Goal: Navigation & Orientation: Find specific page/section

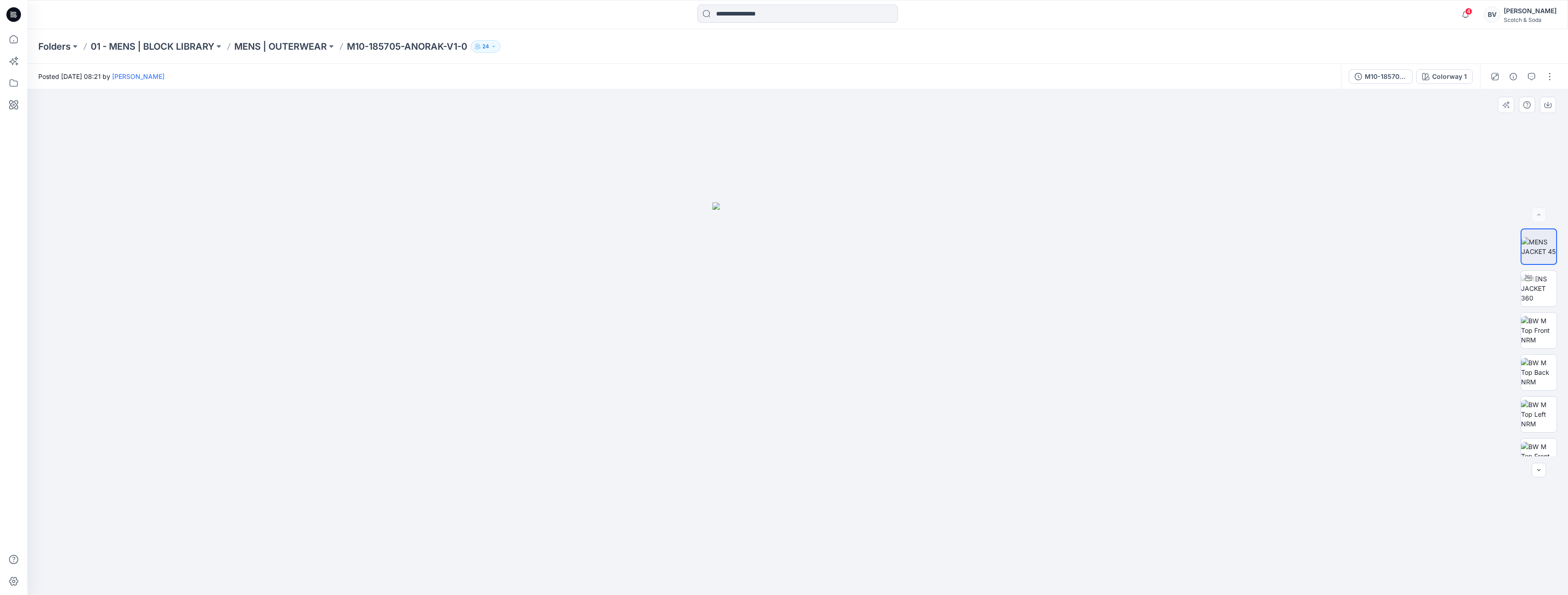
click at [985, 128] on div at bounding box center [797, 342] width 1541 height 505
click at [1536, 297] on img at bounding box center [1539, 288] width 35 height 29
drag, startPoint x: 789, startPoint y: 315, endPoint x: 847, endPoint y: 324, distance: 58.7
click at [847, 324] on div at bounding box center [797, 342] width 1541 height 505
click at [18, 44] on icon at bounding box center [13, 39] width 20 height 20
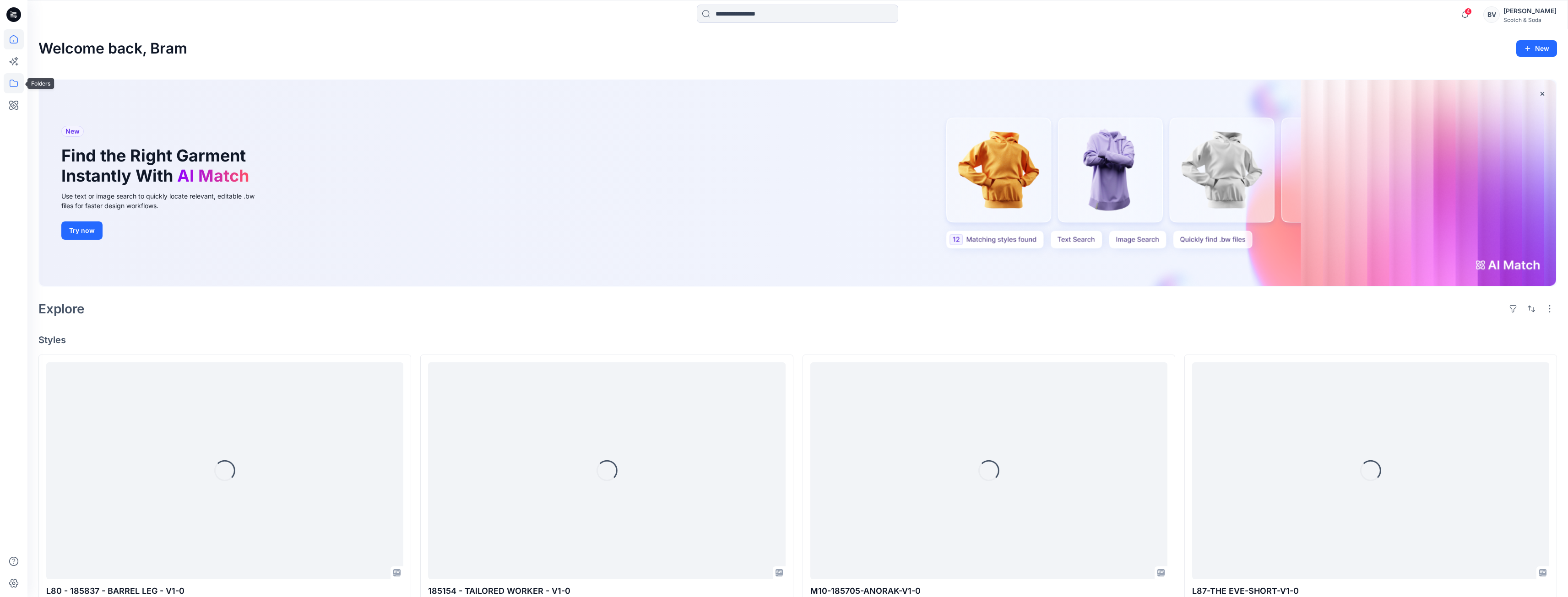
click at [14, 76] on icon at bounding box center [13, 83] width 20 height 20
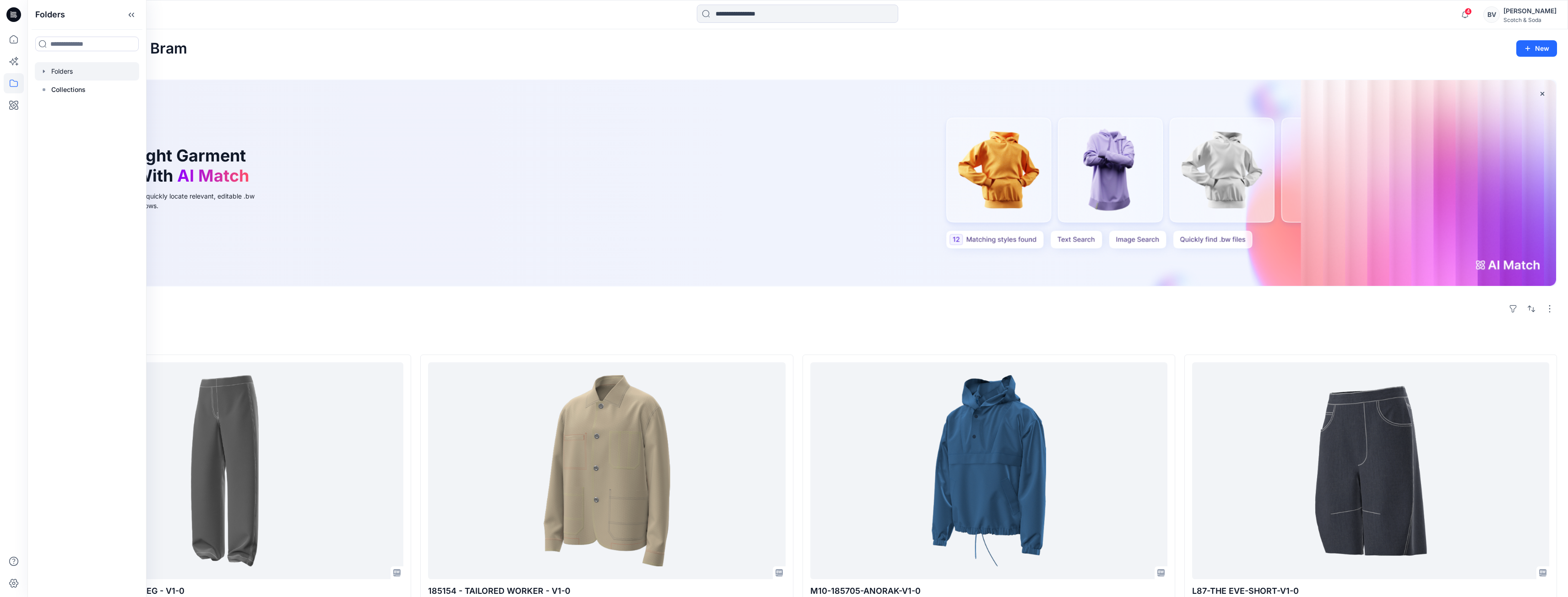
click at [90, 68] on div at bounding box center [87, 71] width 105 height 18
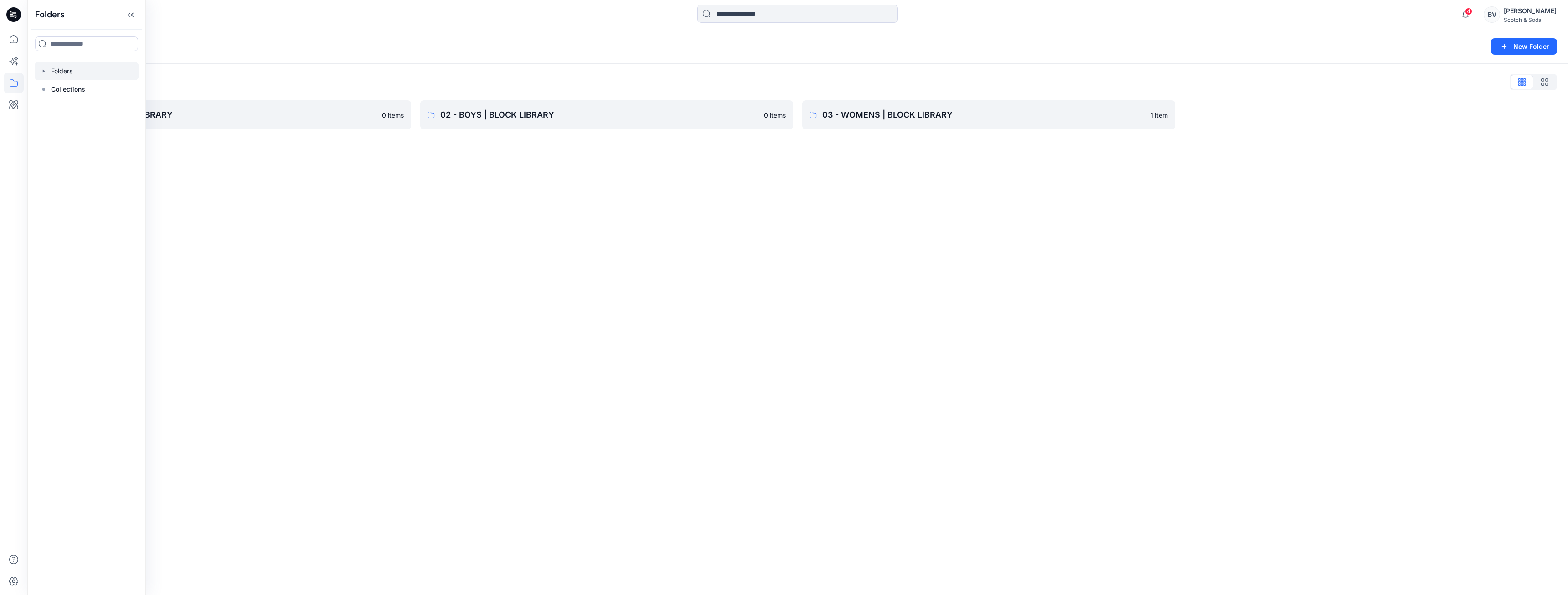
click at [978, 242] on div "Folders New Folder Folders List 01 - MENS | BLOCK LIBRARY 0 items 02 - BOYS | B…" at bounding box center [797, 312] width 1541 height 566
click at [293, 110] on p "01 - MENS | BLOCK LIBRARY" at bounding box center [217, 114] width 318 height 13
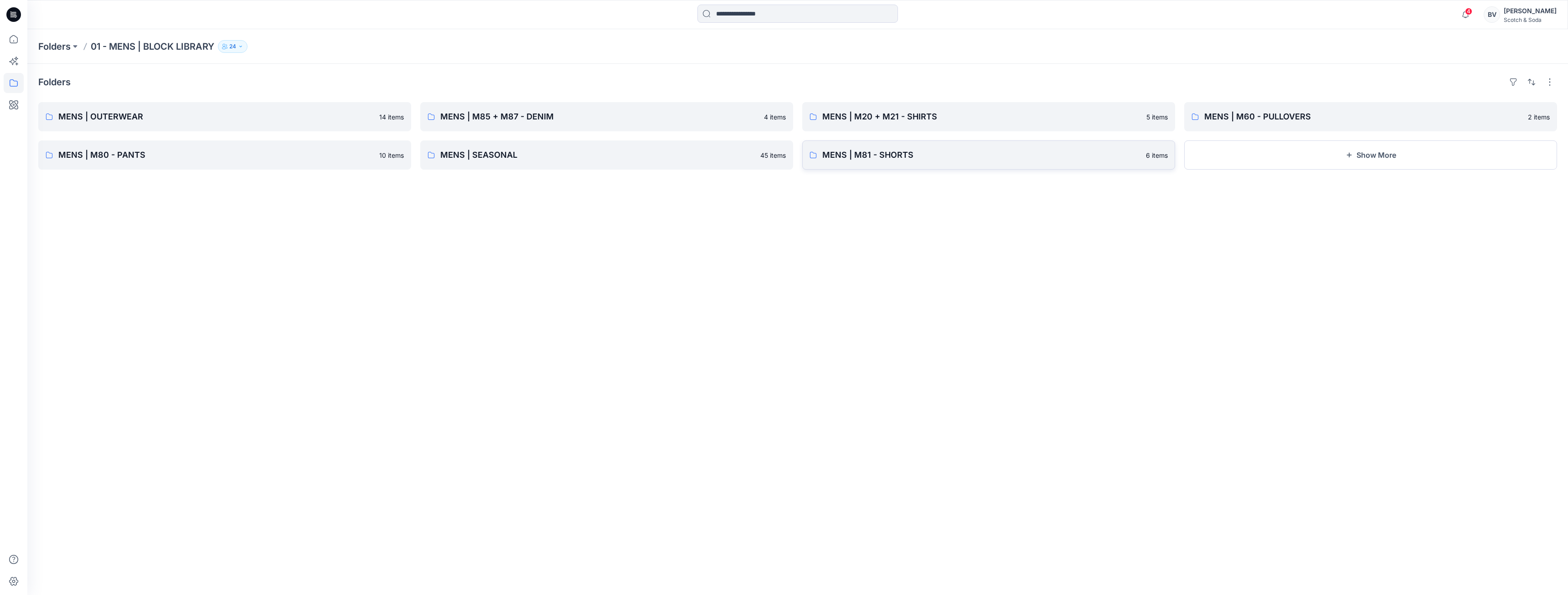
click at [919, 167] on link "MENS | M81 - SHORTS 6 items" at bounding box center [989, 155] width 373 height 29
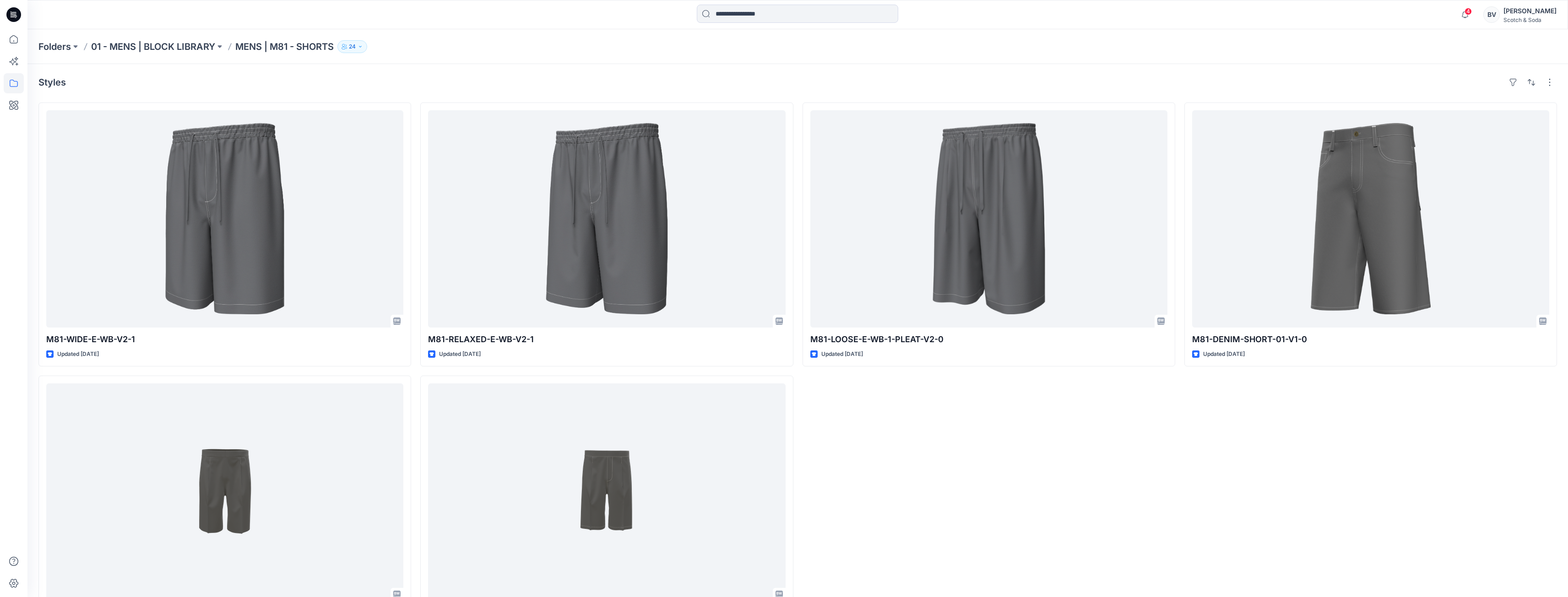
scroll to position [46, 0]
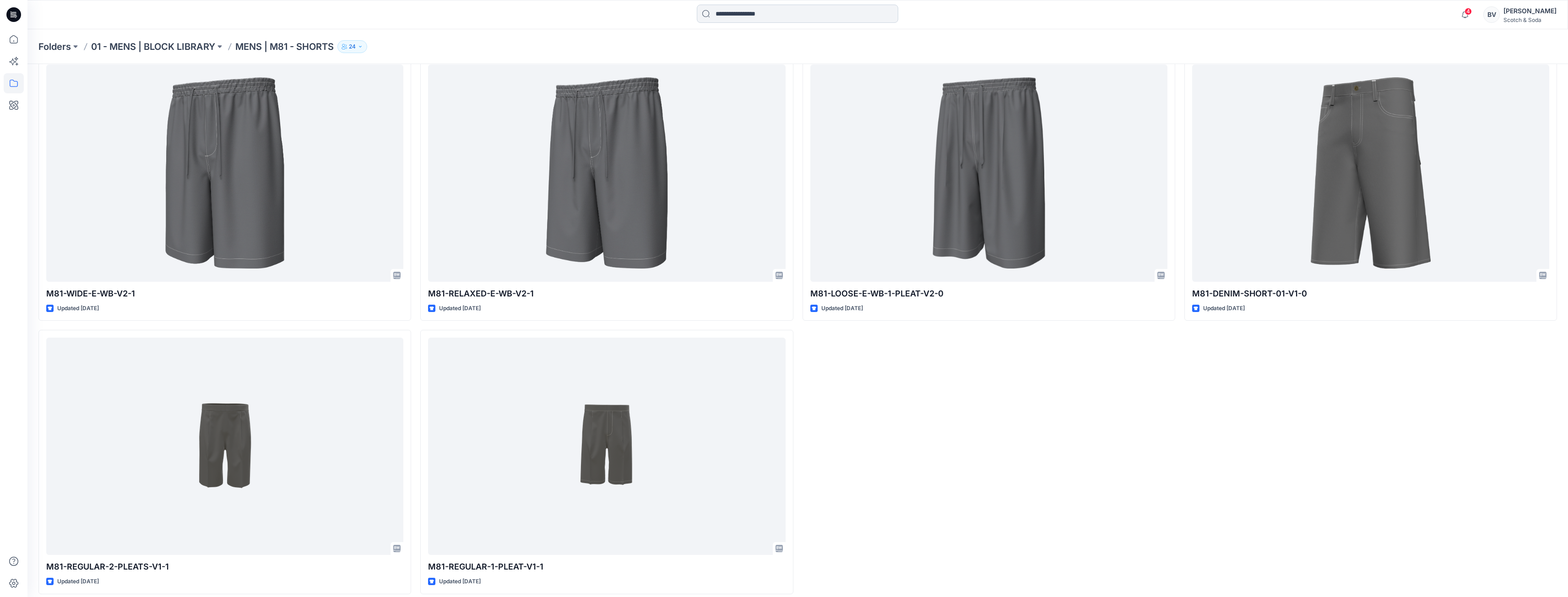
click at [787, 19] on input at bounding box center [797, 13] width 201 height 18
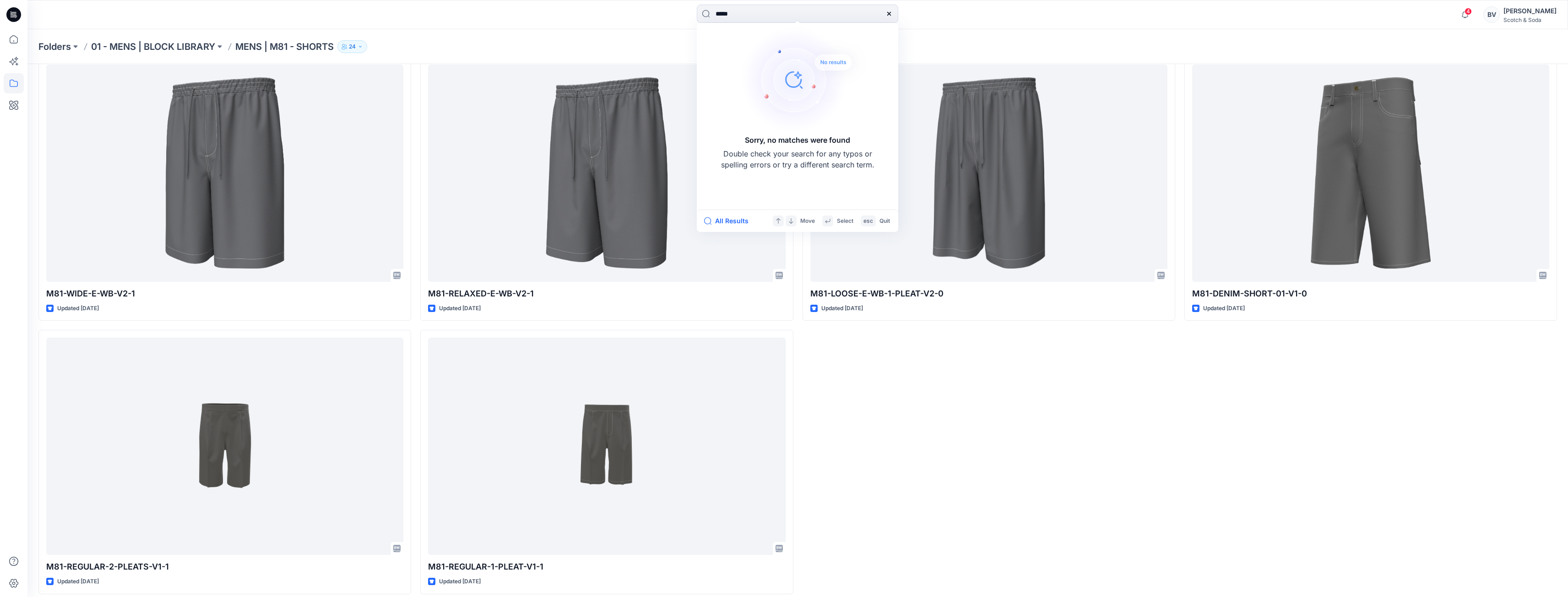
type input "*****"
click at [885, 11] on div at bounding box center [889, 13] width 18 height 18
click at [891, 15] on icon at bounding box center [889, 13] width 7 height 7
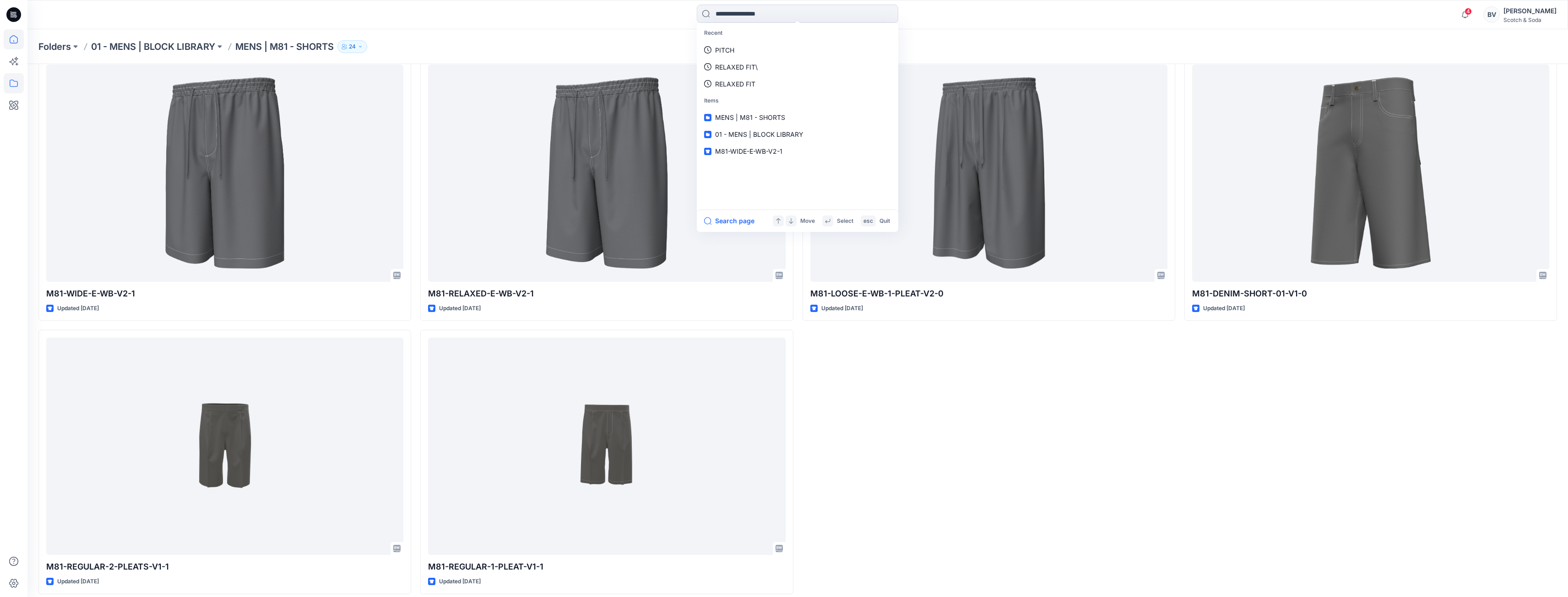
click at [19, 44] on icon at bounding box center [13, 39] width 20 height 20
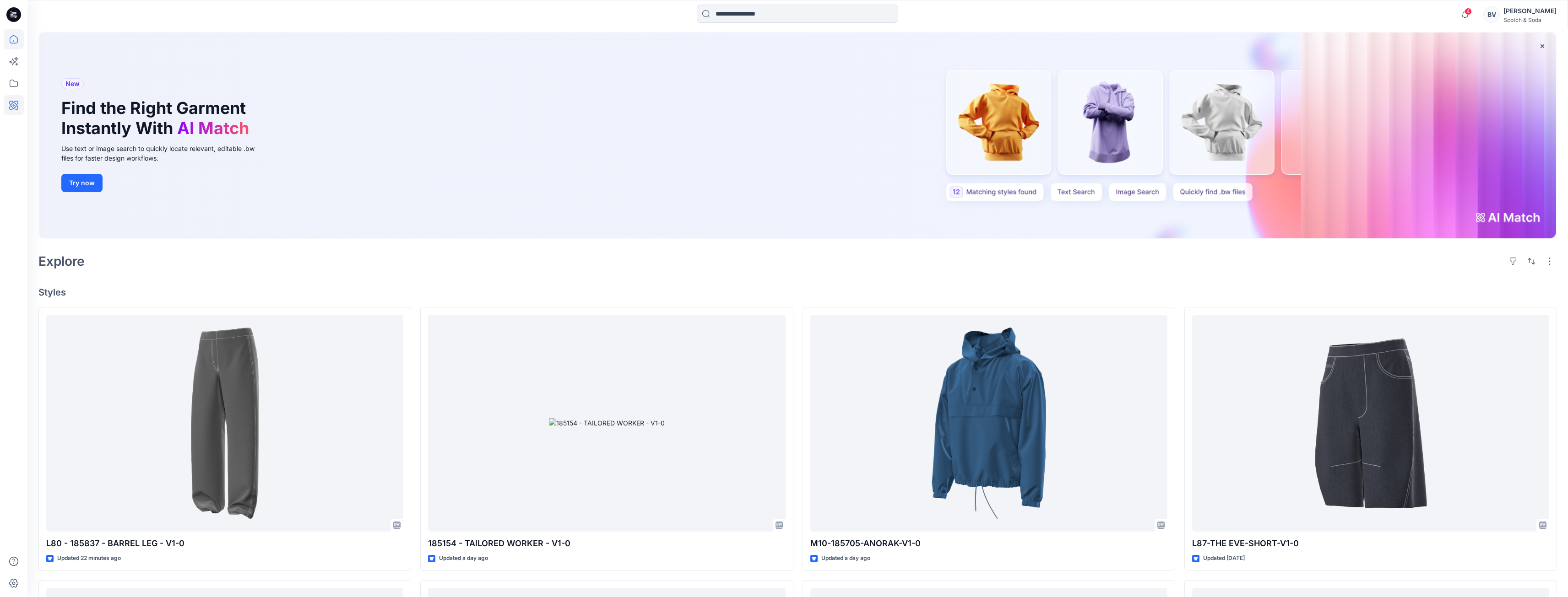
scroll to position [46, 0]
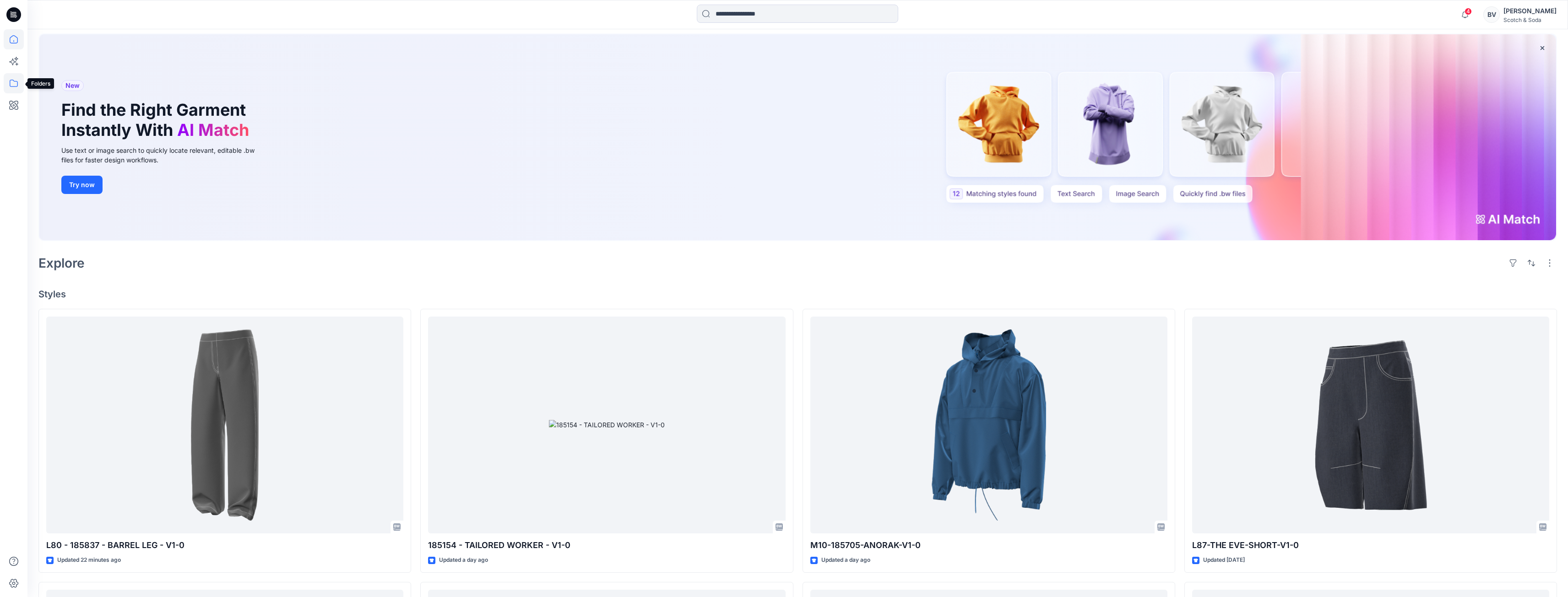
click at [19, 79] on icon at bounding box center [13, 83] width 20 height 20
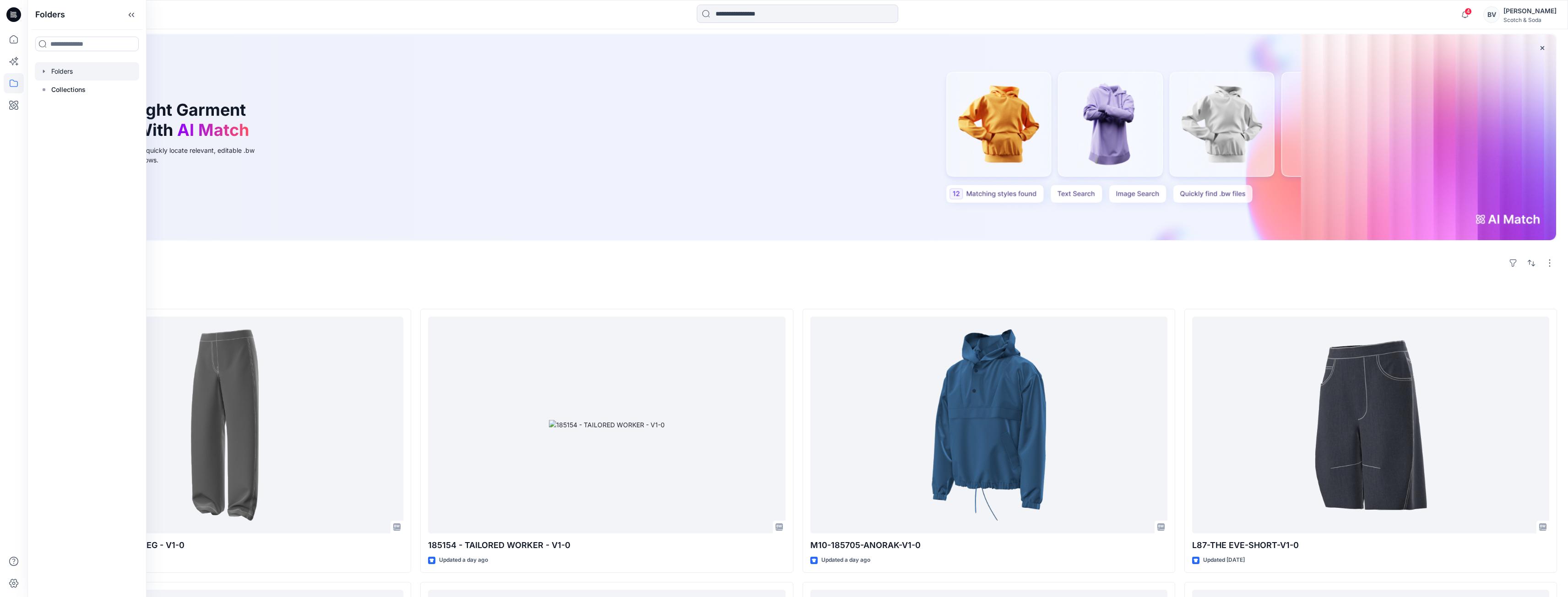
click at [74, 70] on div at bounding box center [87, 71] width 105 height 18
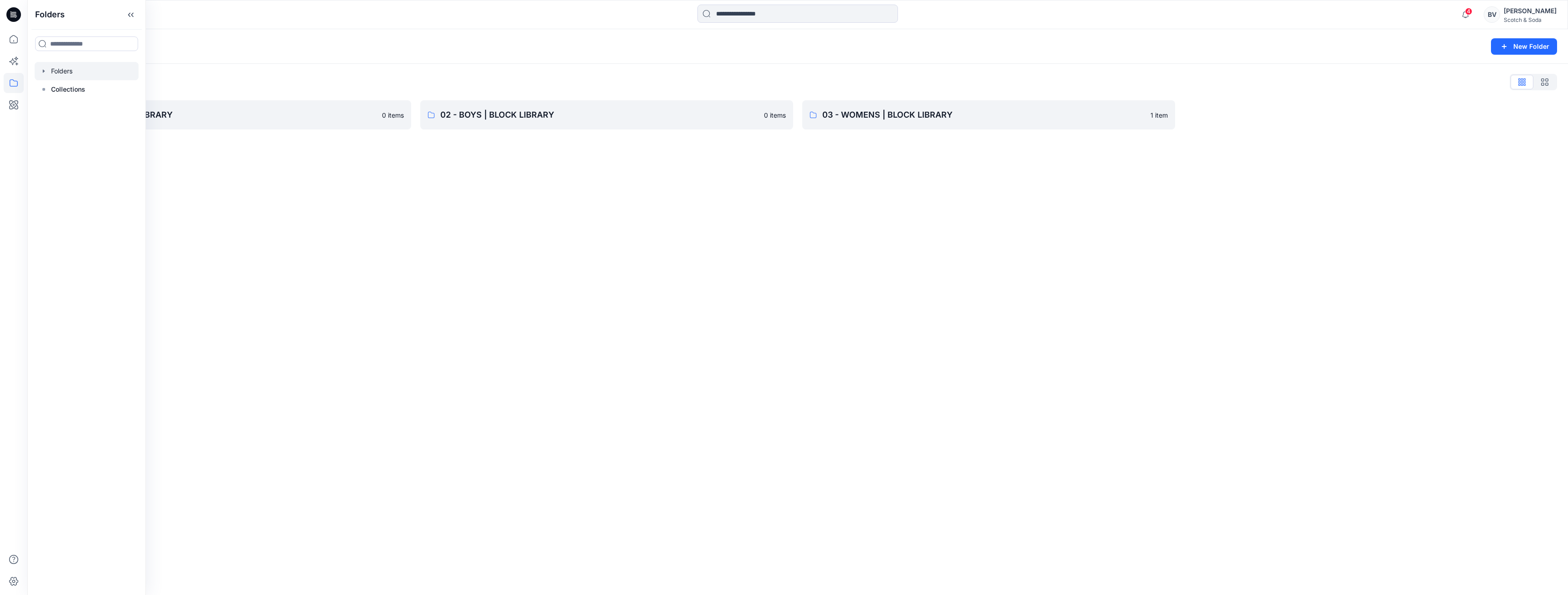
drag, startPoint x: 1001, startPoint y: 264, endPoint x: 1023, endPoint y: 258, distance: 22.8
click at [1003, 264] on div "Folders New Folder Folders List 01 - MENS | BLOCK LIBRARY 0 items 02 - BOYS | B…" at bounding box center [797, 312] width 1541 height 566
click at [69, 48] on p "Folders" at bounding box center [54, 46] width 32 height 13
click at [1353, 179] on div "Folders New Folder Folders List 01 - MENS | BLOCK LIBRARY 0 items 02 - BOYS | B…" at bounding box center [797, 312] width 1541 height 566
click at [293, 103] on link "01 - MENS | BLOCK LIBRARY 0 items" at bounding box center [225, 115] width 373 height 29
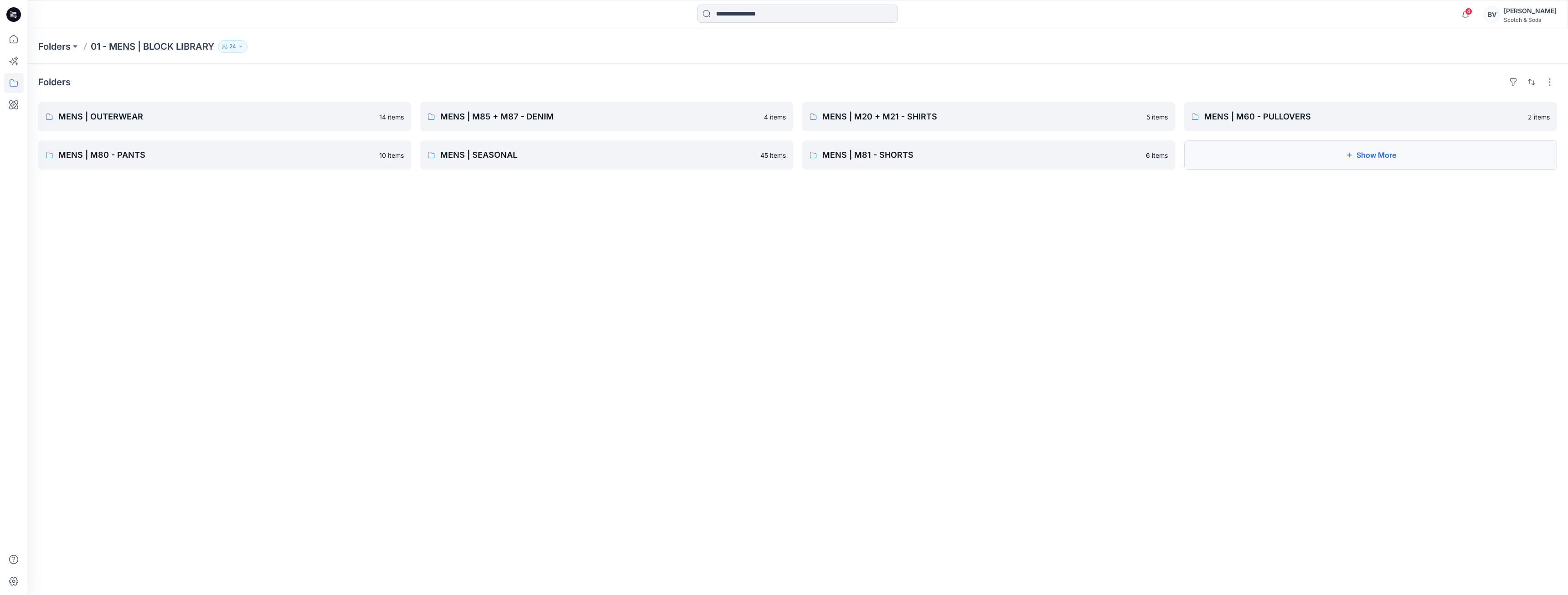
click at [1262, 154] on button "Show More" at bounding box center [1370, 155] width 373 height 29
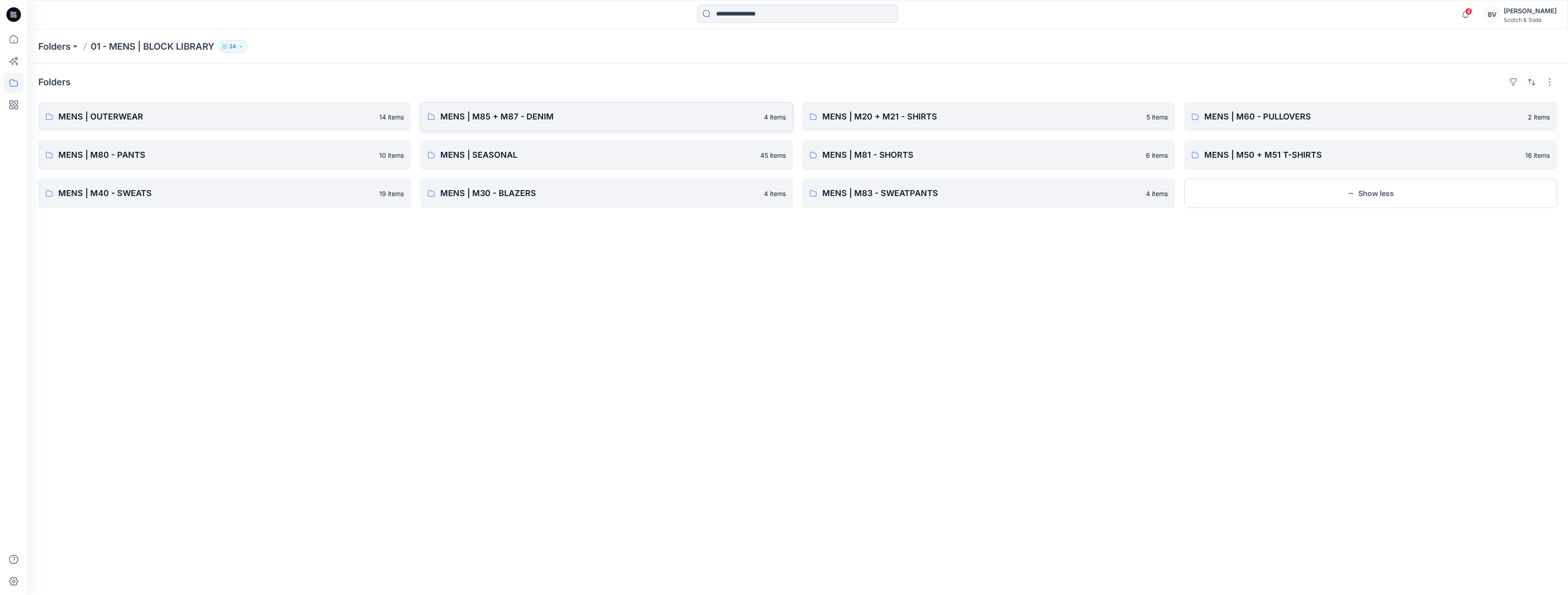
click at [646, 111] on p "MENS | M85 + M87 - DENIM" at bounding box center [599, 116] width 318 height 13
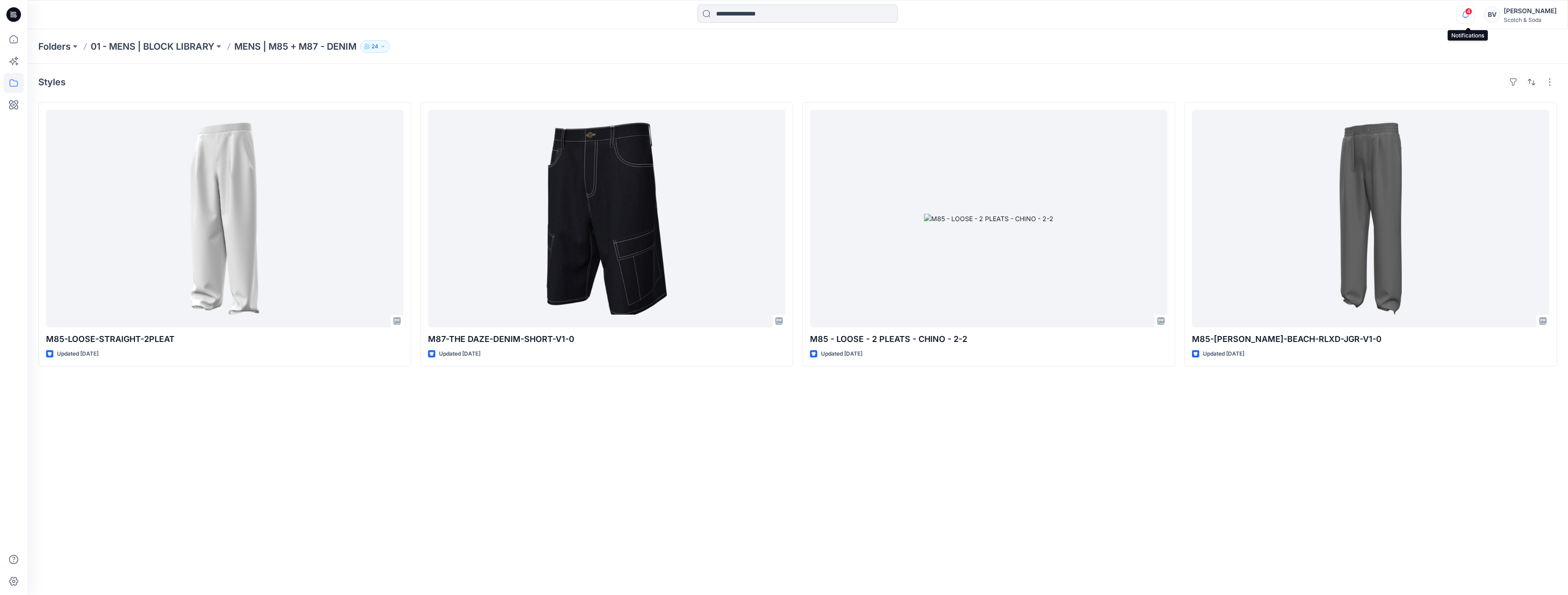
click at [1464, 19] on icon "button" at bounding box center [1465, 15] width 17 height 18
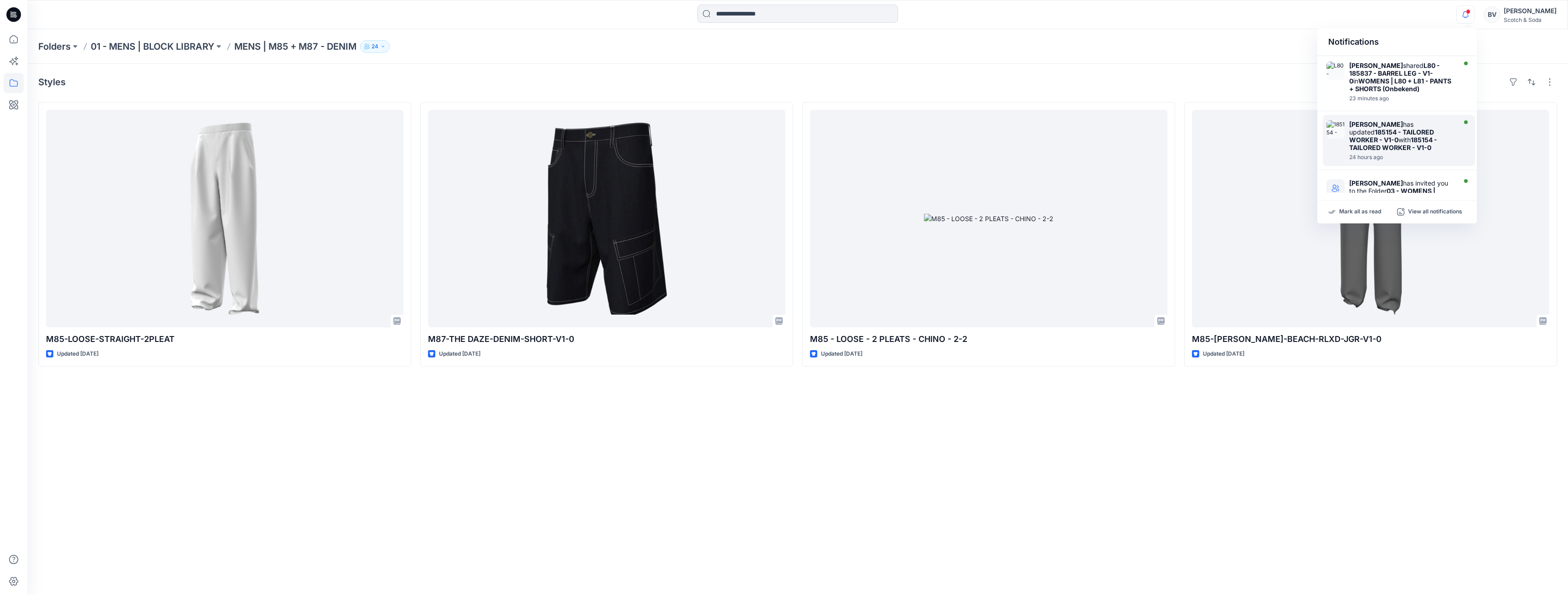
click at [1405, 147] on div "[PERSON_NAME] has updated 185154 - TAILORED WORKER - V1-0 with 185154 - TAILORE…" at bounding box center [1402, 136] width 105 height 31
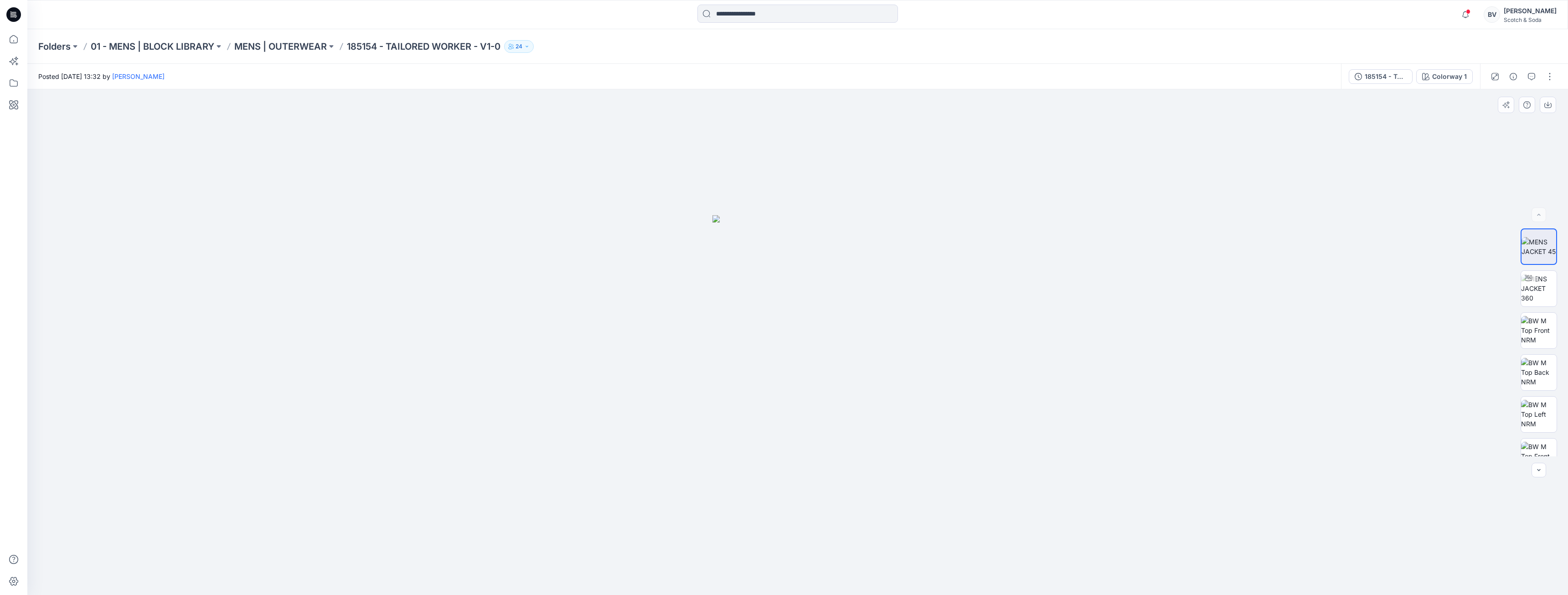
drag, startPoint x: 738, startPoint y: 357, endPoint x: 681, endPoint y: 351, distance: 57.3
click at [681, 351] on div at bounding box center [797, 342] width 1541 height 505
drag, startPoint x: 794, startPoint y: 353, endPoint x: 707, endPoint y: 346, distance: 87.3
click at [707, 346] on div at bounding box center [797, 342] width 1541 height 505
click at [1549, 282] on img at bounding box center [1539, 288] width 35 height 29
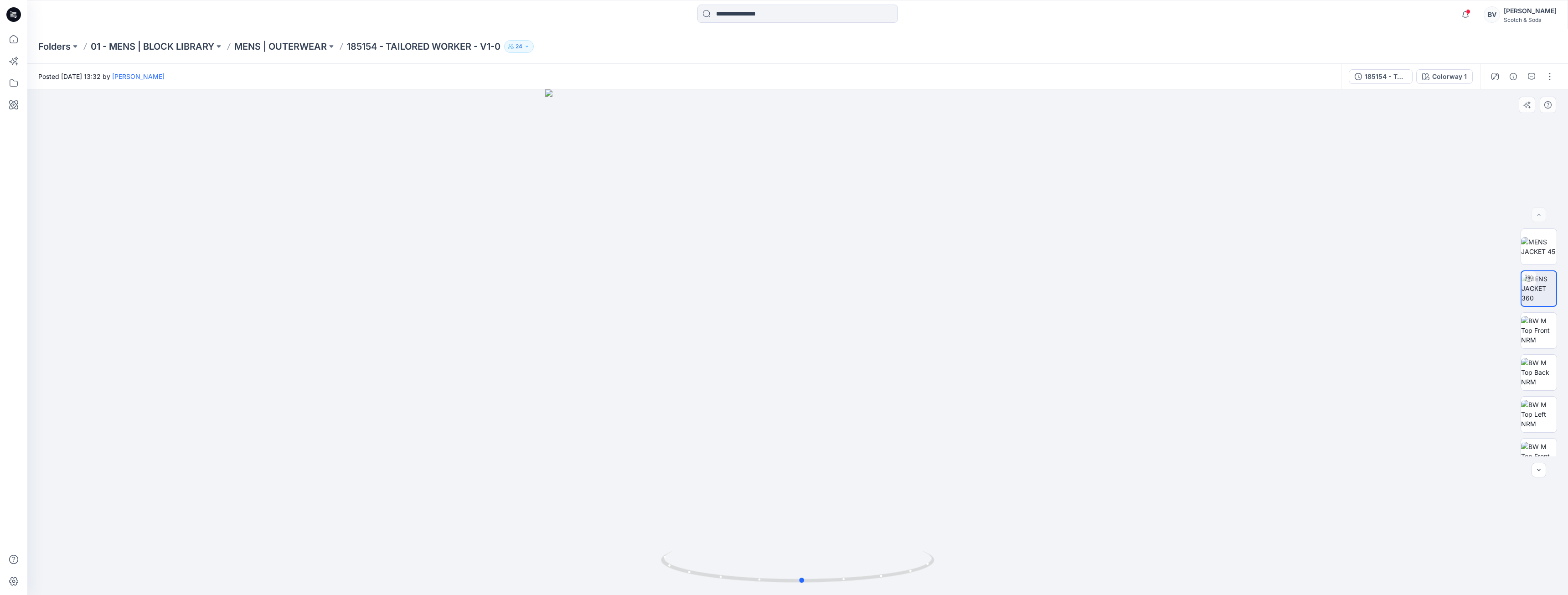
drag, startPoint x: 830, startPoint y: 334, endPoint x: 834, endPoint y: 358, distance: 24.3
click at [834, 358] on div at bounding box center [797, 342] width 1541 height 505
drag, startPoint x: 881, startPoint y: 375, endPoint x: 836, endPoint y: 379, distance: 45.2
click at [836, 379] on div at bounding box center [797, 342] width 1541 height 505
drag, startPoint x: 845, startPoint y: 379, endPoint x: 802, endPoint y: 376, distance: 43.1
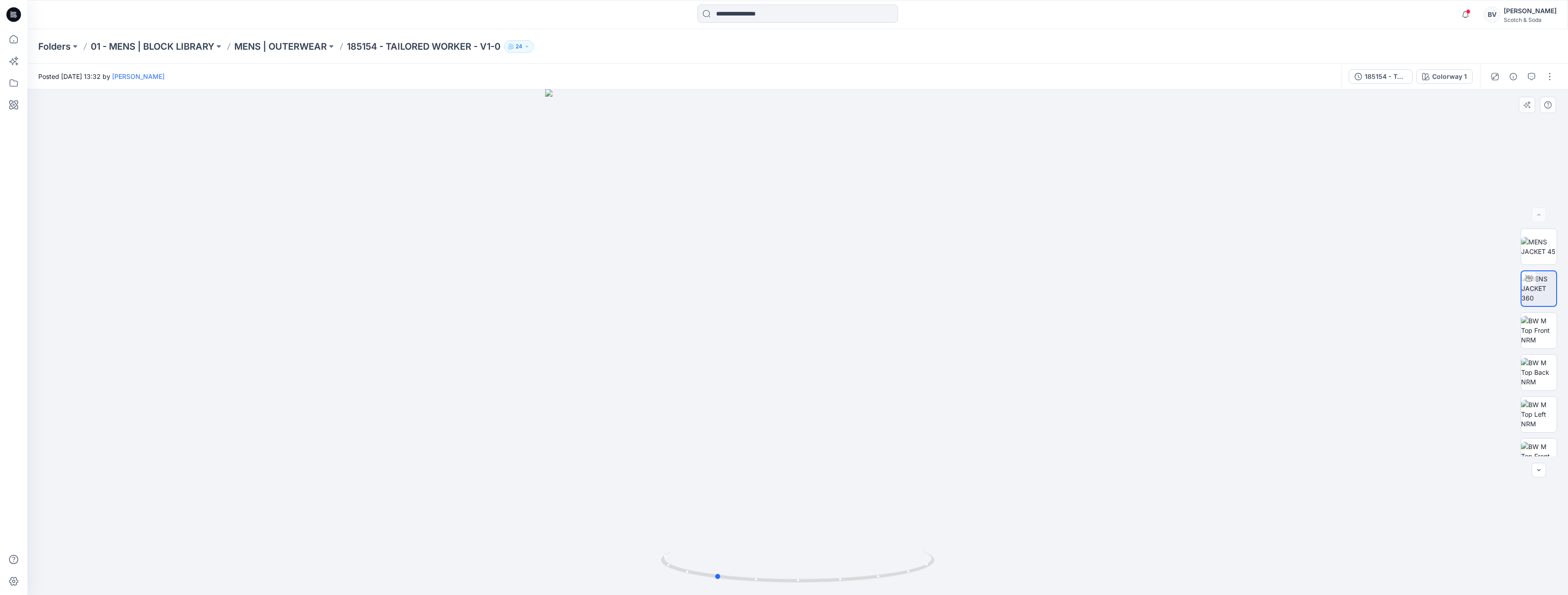
click at [802, 376] on div at bounding box center [797, 342] width 1541 height 505
drag, startPoint x: 830, startPoint y: 373, endPoint x: 915, endPoint y: 388, distance: 86.3
click at [915, 388] on div at bounding box center [797, 342] width 1541 height 505
